Goal: Task Accomplishment & Management: Manage account settings

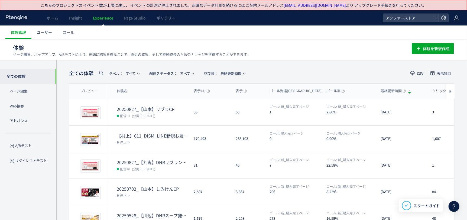
click at [296, 24] on div "ホーム Insight Experience Page Studio ギャラリー" at bounding box center [191, 17] width 383 height 15
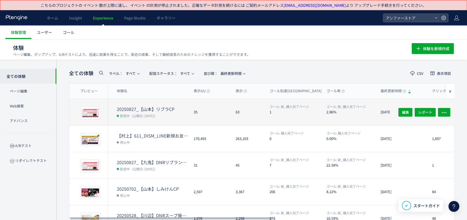
click at [146, 103] on div "20250827_【山本】リブラCP 配信中 (公開日: [DATE])" at bounding box center [148, 112] width 81 height 26
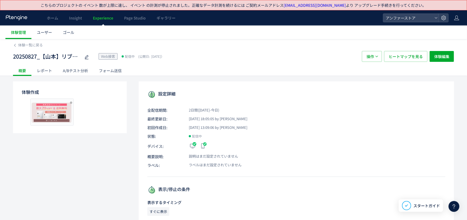
click at [204, 189] on p "表示/停止の条件" at bounding box center [296, 189] width 298 height 9
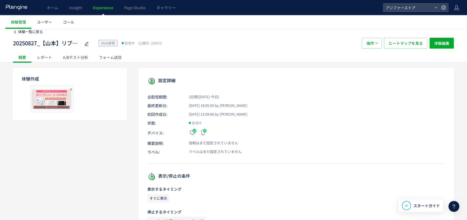
click at [30, 33] on span "体験一覧に戻る" at bounding box center [30, 31] width 25 height 5
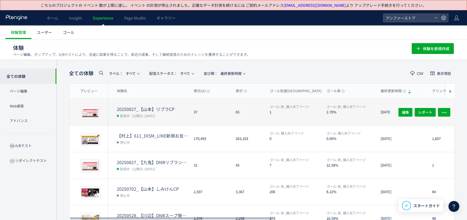
click at [139, 113] on span "(公開日: [DATE])" at bounding box center [143, 115] width 23 height 5
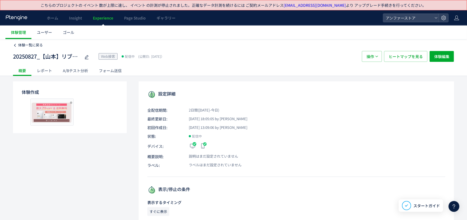
click at [34, 46] on span "体験一覧に戻る" at bounding box center [30, 44] width 25 height 5
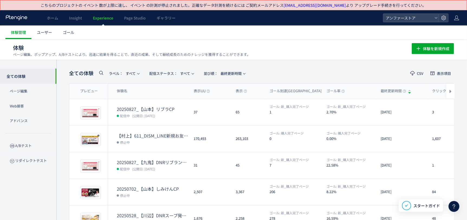
click at [99, 72] on icon at bounding box center [101, 72] width 6 height 6
click at [247, 70] on span "配信ステータス​： すべて" at bounding box center [230, 73] width 41 height 9
click at [230, 113] on li "配信中" at bounding box center [233, 118] width 22 height 10
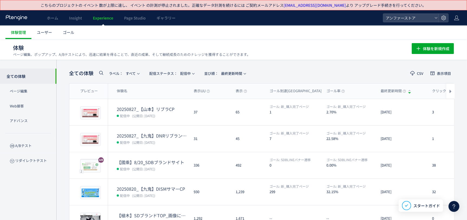
click at [103, 72] on icon at bounding box center [101, 72] width 6 height 6
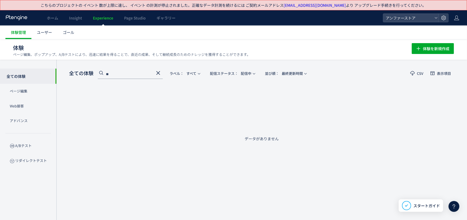
type input "*"
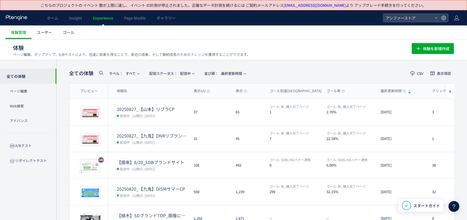
click at [103, 72] on icon at bounding box center [101, 72] width 6 height 6
type input "**"
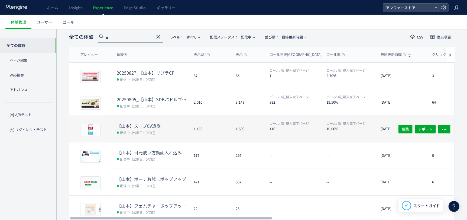
scroll to position [37, 0]
click at [175, 136] on dl "【山本】スープCV追従 配信中 (公開日: [DATE])" at bounding box center [153, 131] width 73 height 19
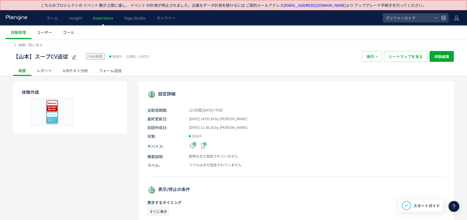
click at [446, 50] on div "【山本】スープCV追従 Web接客 配信中 (公開日: [DATE]） 操作 ヒートマップを見る 体験編集" at bounding box center [233, 56] width 441 height 17
click at [446, 54] on span "体験編集" at bounding box center [441, 56] width 15 height 11
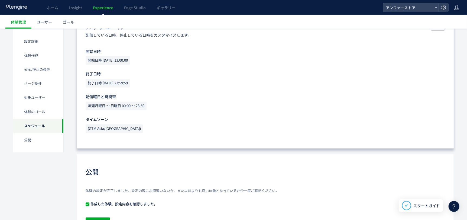
scroll to position [557, 0]
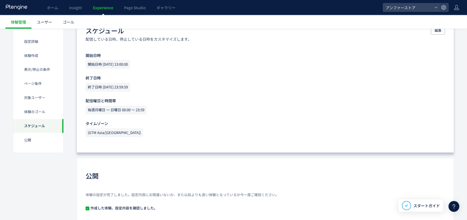
click at [249, 98] on p "配信曜日と時間帯" at bounding box center [265, 100] width 359 height 5
click at [437, 31] on span "編集" at bounding box center [437, 30] width 7 height 9
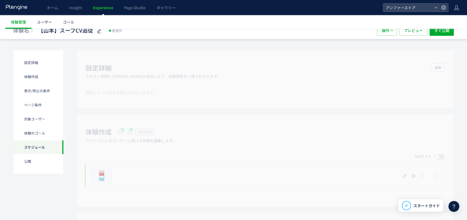
scroll to position [0, 0]
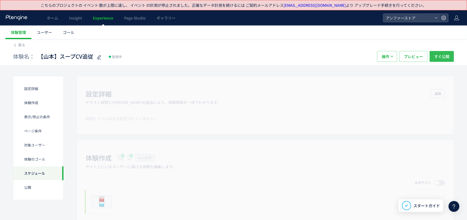
click at [436, 58] on span "すぐ公開" at bounding box center [441, 56] width 15 height 11
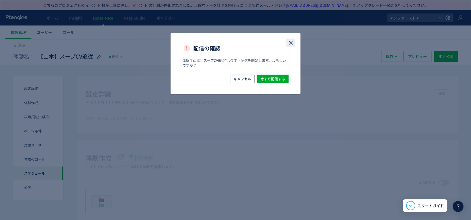
click at [293, 45] on icon "close" at bounding box center [291, 43] width 6 height 6
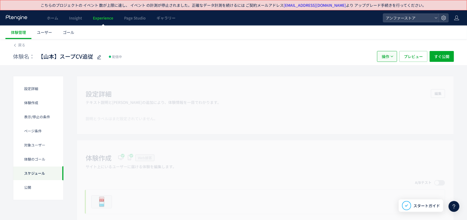
click at [387, 59] on span "操作" at bounding box center [385, 56] width 8 height 11
click at [389, 87] on li "停止" at bounding box center [387, 92] width 18 height 10
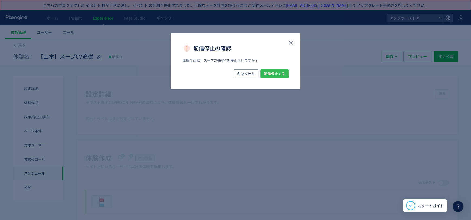
click at [278, 71] on span "配信停止する" at bounding box center [274, 73] width 21 height 9
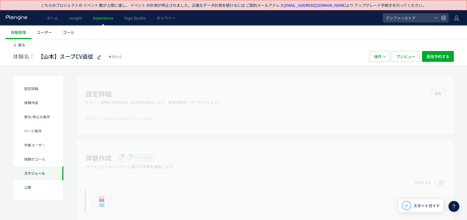
click at [20, 45] on span "戻る" at bounding box center [21, 44] width 7 height 5
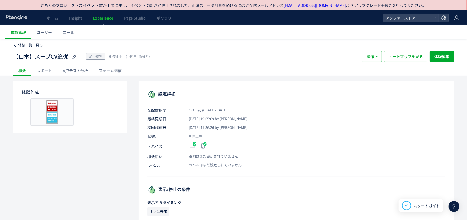
click at [30, 44] on span "体験一覧に戻る" at bounding box center [30, 44] width 25 height 5
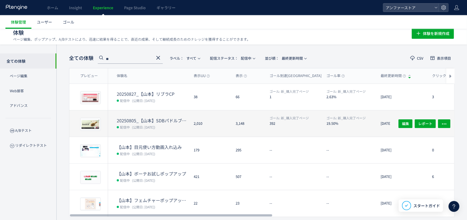
scroll to position [31, 0]
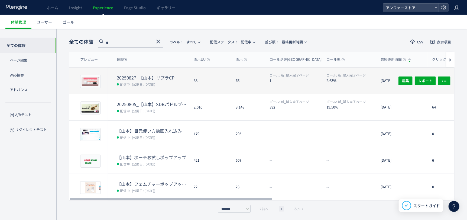
click at [165, 85] on dd "配信中 (公開日: [DATE])" at bounding box center [153, 83] width 73 height 7
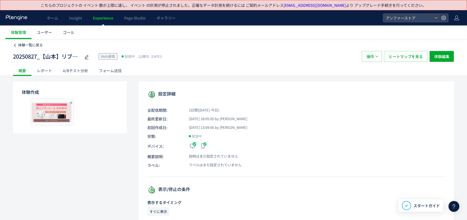
click at [32, 45] on span "体験一覧に戻る" at bounding box center [30, 44] width 25 height 5
